Goal: Find specific page/section: Find specific page/section

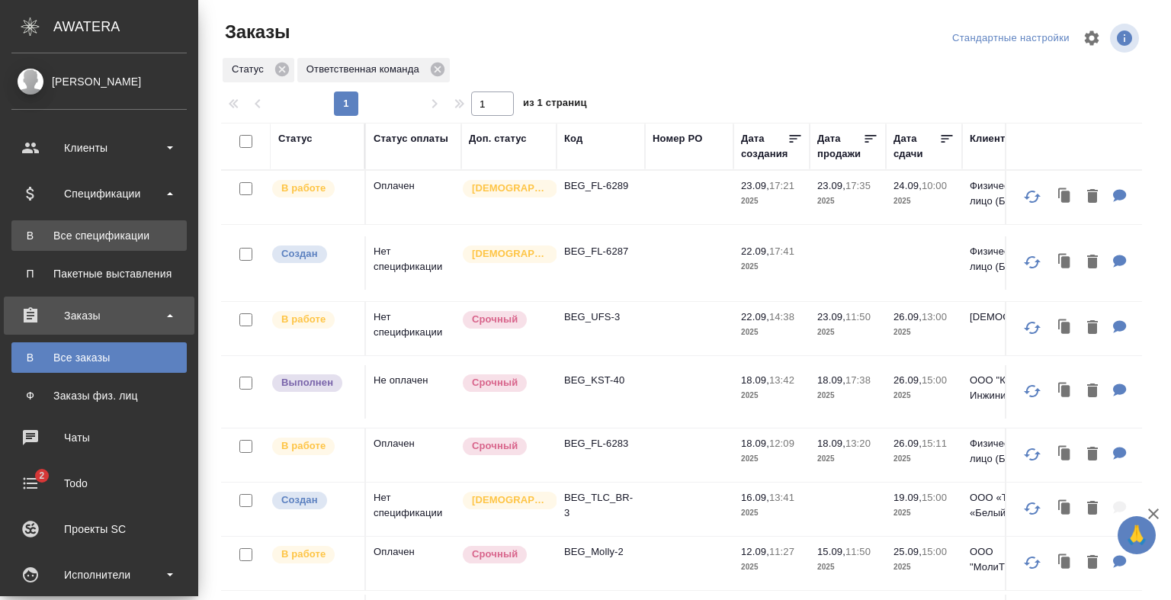
click at [85, 237] on div "Все спецификации" at bounding box center [99, 235] width 160 height 15
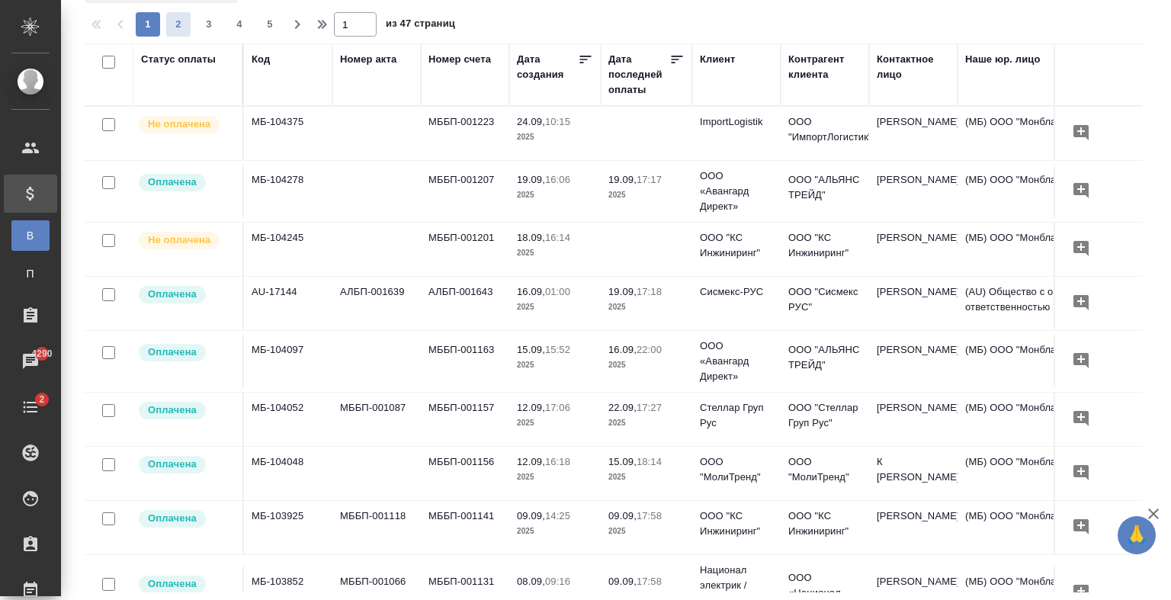
click at [182, 19] on span "2" at bounding box center [178, 24] width 24 height 15
type input "2"
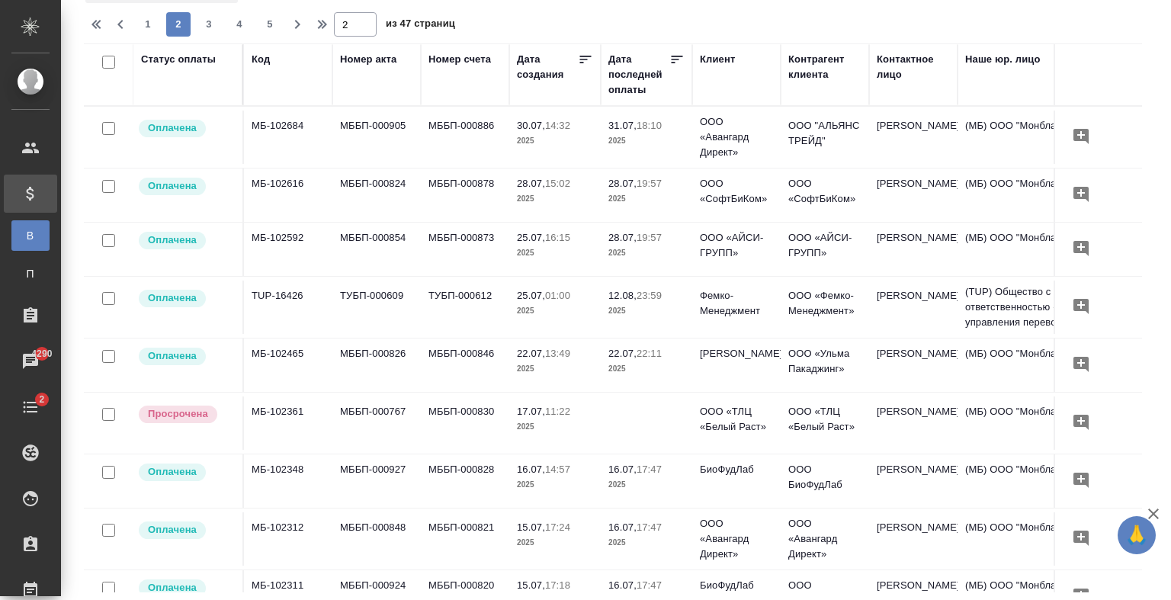
click at [634, 406] on td at bounding box center [647, 423] width 92 height 53
